Goal: Task Accomplishment & Management: Use online tool/utility

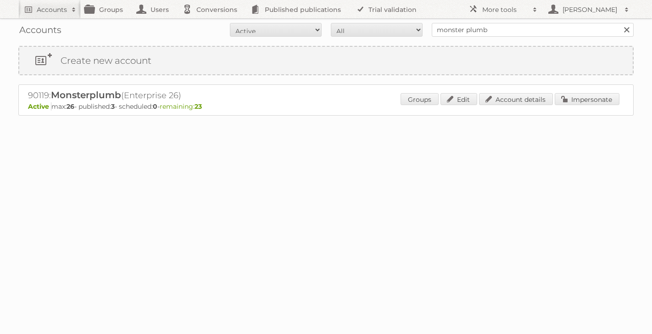
click at [625, 28] on link at bounding box center [627, 30] width 14 height 14
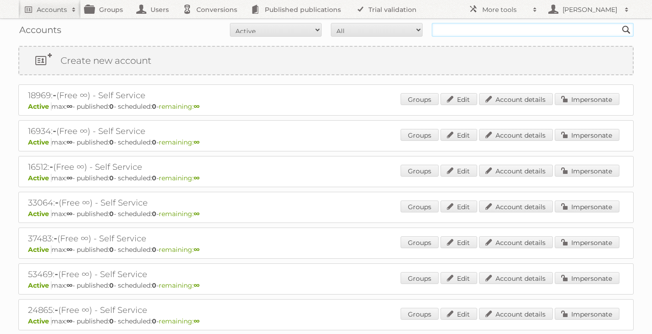
click at [515, 31] on input "text" at bounding box center [533, 30] width 202 height 14
type input "tfg"
click at [619, 23] on input "Search" at bounding box center [626, 30] width 14 height 14
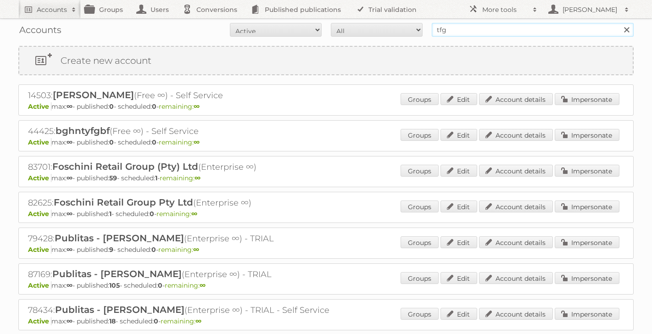
click at [464, 31] on input "tfg" at bounding box center [533, 30] width 202 height 14
type input "tfg media"
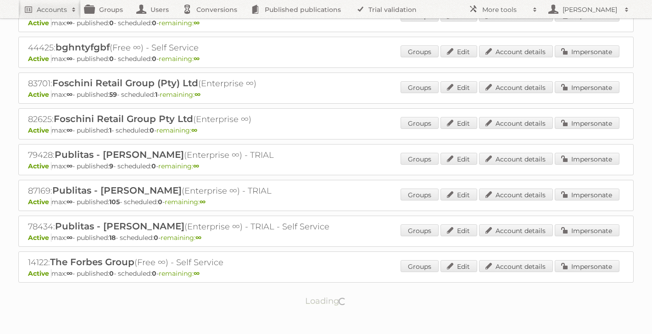
scroll to position [86, 0]
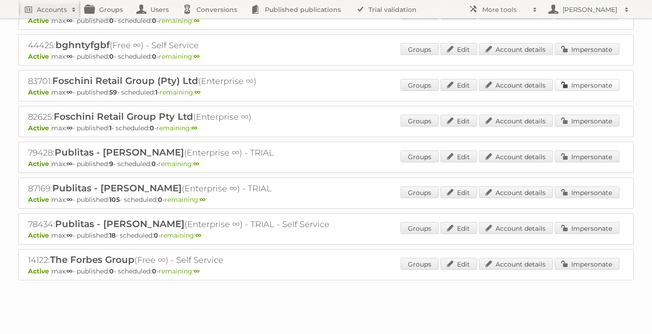
click at [582, 85] on link "Impersonate" at bounding box center [587, 85] width 65 height 12
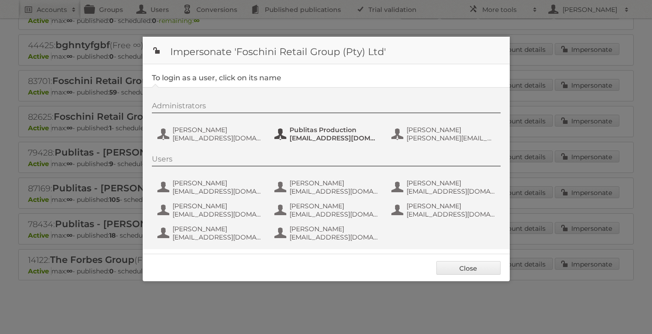
click at [305, 141] on span "[EMAIL_ADDRESS][DOMAIN_NAME]" at bounding box center [333, 138] width 89 height 8
